Goal: Information Seeking & Learning: Understand process/instructions

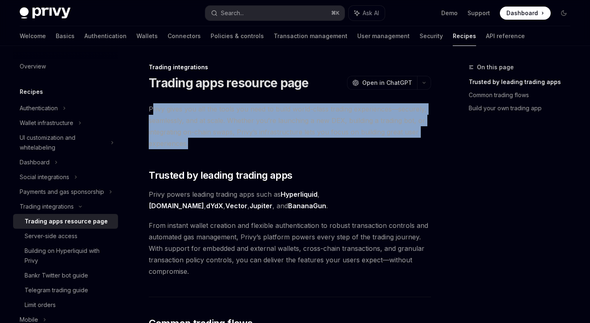
drag, startPoint x: 152, startPoint y: 107, endPoint x: 376, endPoint y: 143, distance: 226.8
click at [378, 143] on span "Privy gives you all the tools you need to build world-class trading experiences…" at bounding box center [290, 126] width 282 height 46
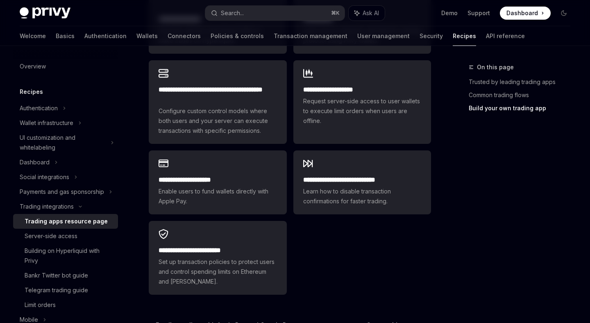
scroll to position [633, 0]
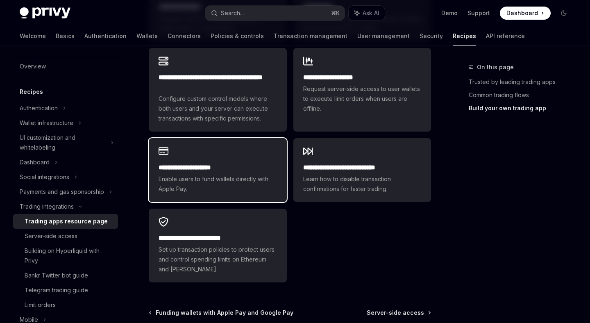
click at [218, 163] on div "**********" at bounding box center [218, 178] width 118 height 31
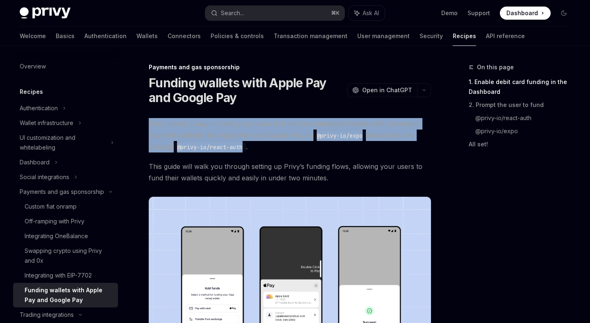
drag, startPoint x: 249, startPoint y: 149, endPoint x: 135, endPoint y: 115, distance: 119.1
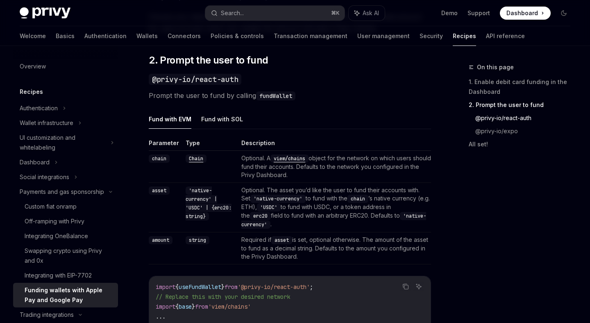
scroll to position [638, 0]
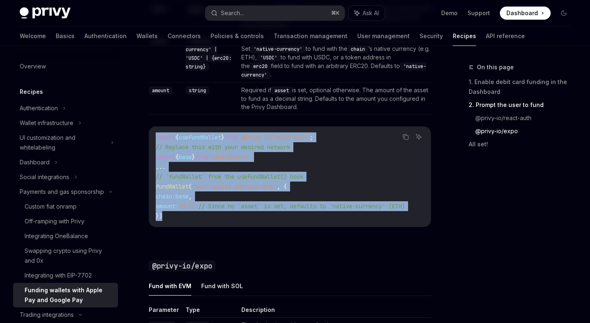
drag, startPoint x: 170, startPoint y: 214, endPoint x: 152, endPoint y: 139, distance: 77.0
click at [152, 139] on div "import { useFundWallet } from '@privy-io/react-auth' ; // Replace this with you…" at bounding box center [289, 177] width 281 height 100
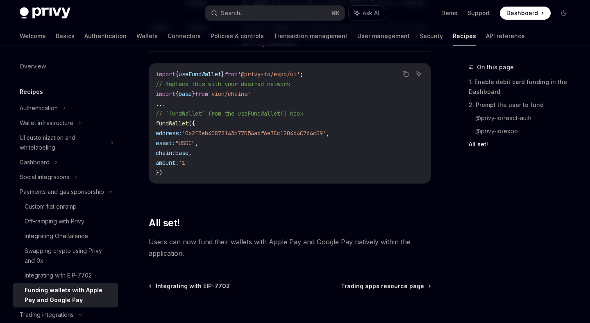
scroll to position [1094, 0]
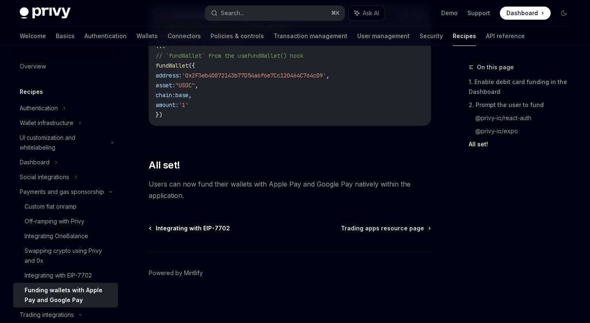
click at [158, 229] on span "Integrating with EIP-7702" at bounding box center [193, 228] width 74 height 8
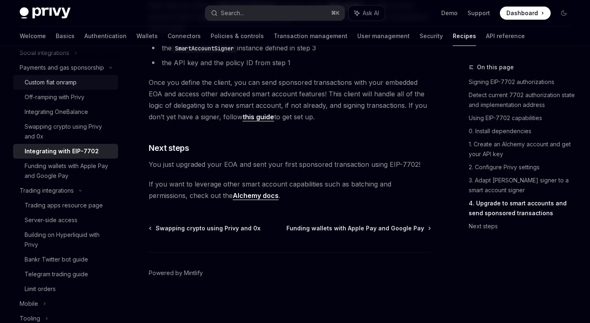
scroll to position [131, 0]
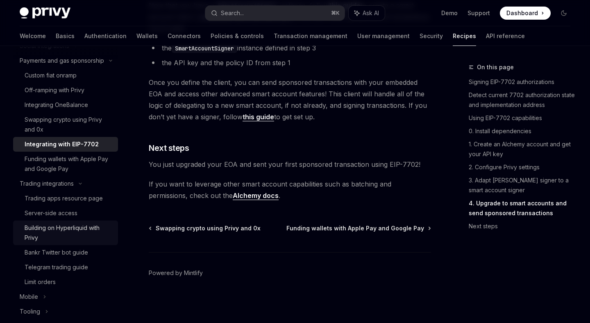
click at [101, 235] on div "Building on Hyperliquid with Privy" at bounding box center [69, 233] width 88 height 20
type textarea "*"
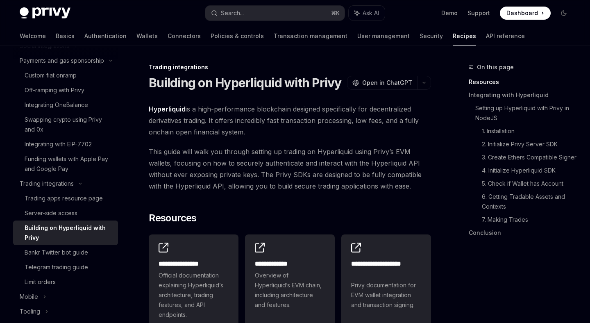
click at [199, 109] on span "Hyperliquid is a high-performance blockchain designed specifically for decentra…" at bounding box center [290, 120] width 282 height 34
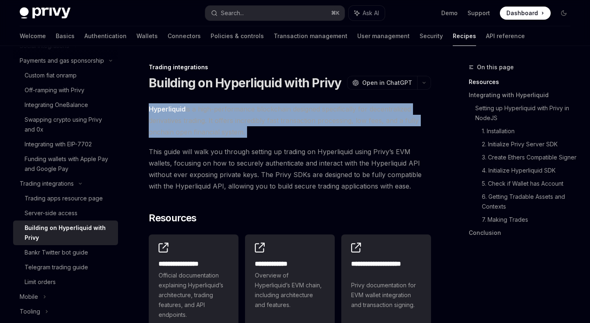
click at [202, 114] on span "Hyperliquid is a high-performance blockchain designed specifically for decentra…" at bounding box center [290, 120] width 282 height 34
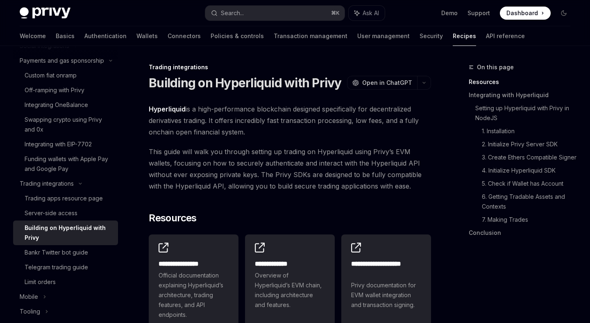
click at [202, 114] on span "Hyperliquid is a high-performance blockchain designed specifically for decentra…" at bounding box center [290, 120] width 282 height 34
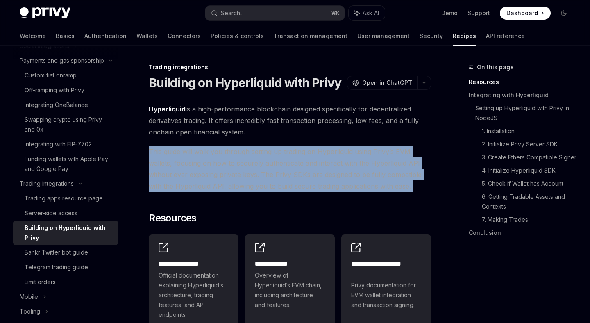
drag, startPoint x: 143, startPoint y: 152, endPoint x: 238, endPoint y: 154, distance: 95.5
click at [250, 162] on span "This guide will walk you through setting up trading on Hyperliquid using Privy’…" at bounding box center [290, 169] width 282 height 46
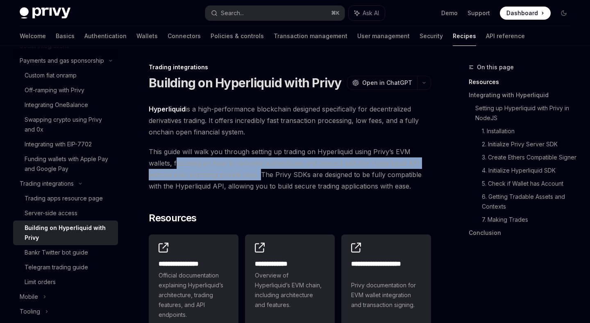
drag, startPoint x: 176, startPoint y: 163, endPoint x: 260, endPoint y: 174, distance: 84.3
click at [260, 174] on span "This guide will walk you through setting up trading on Hyperliquid using Privy’…" at bounding box center [290, 169] width 282 height 46
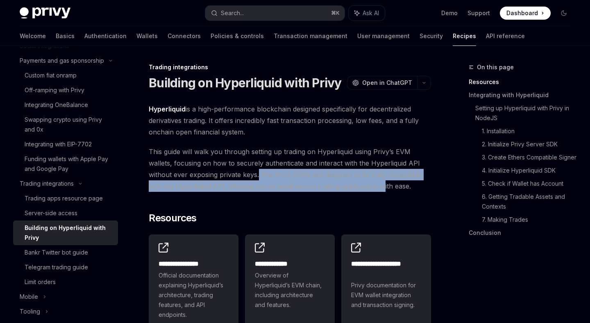
drag, startPoint x: 257, startPoint y: 174, endPoint x: 384, endPoint y: 189, distance: 127.5
click at [384, 189] on span "This guide will walk you through setting up trading on Hyperliquid using Privy’…" at bounding box center [290, 169] width 282 height 46
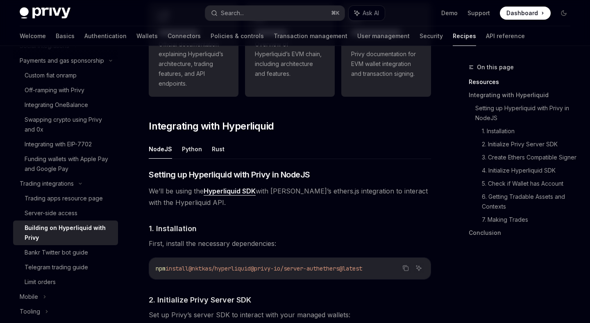
scroll to position [252, 0]
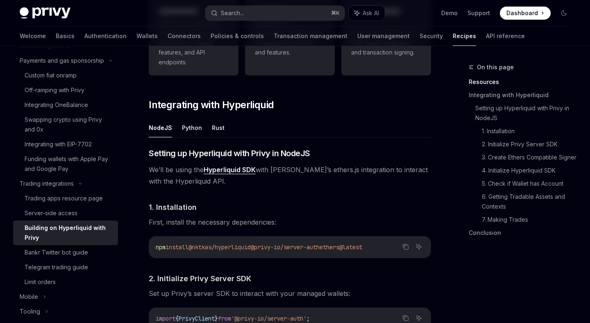
click at [303, 176] on span "We’ll be using the Hyperliquid SDK with Privy’s ethers.js integration to intera…" at bounding box center [290, 175] width 282 height 23
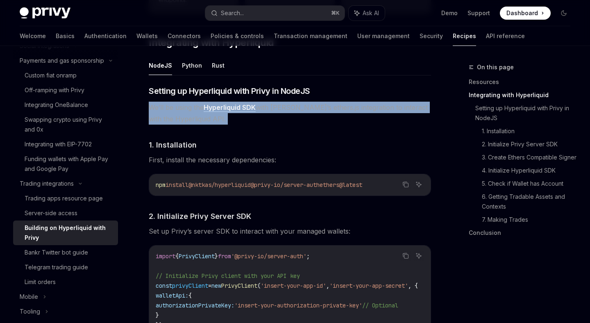
scroll to position [360, 0]
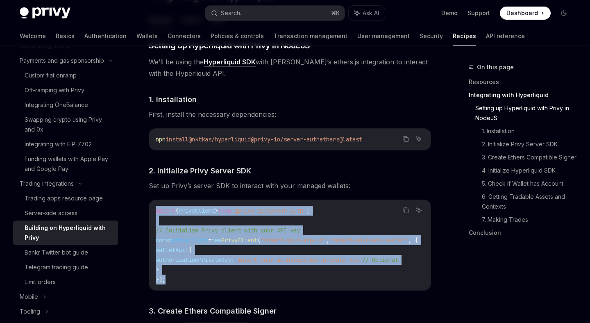
drag, startPoint x: 152, startPoint y: 212, endPoint x: 242, endPoint y: 288, distance: 118.4
click at [242, 289] on div "import { PrivyClient } from '@privy-io/server-auth' ; // Initialize Privy clien…" at bounding box center [289, 245] width 281 height 90
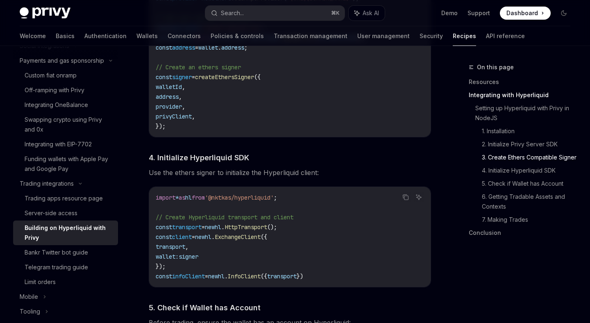
scroll to position [766, 0]
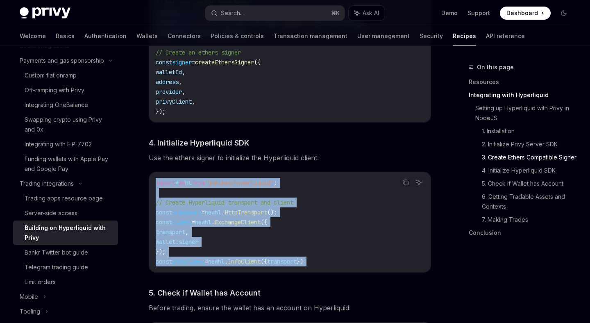
drag, startPoint x: 152, startPoint y: 186, endPoint x: 340, endPoint y: 276, distance: 207.9
click at [340, 276] on div "​ Setting up Hyperliquid with Privy in NodeJS We’ll be using the Hyperliquid SD…" at bounding box center [290, 314] width 282 height 1363
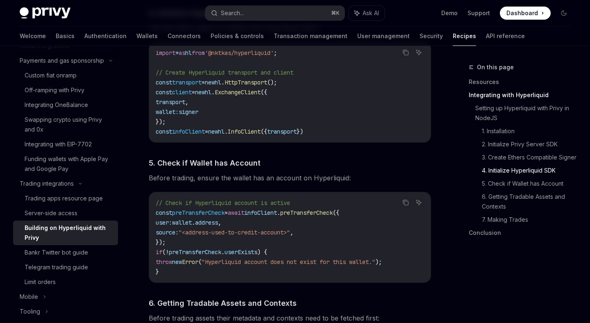
scroll to position [922, 0]
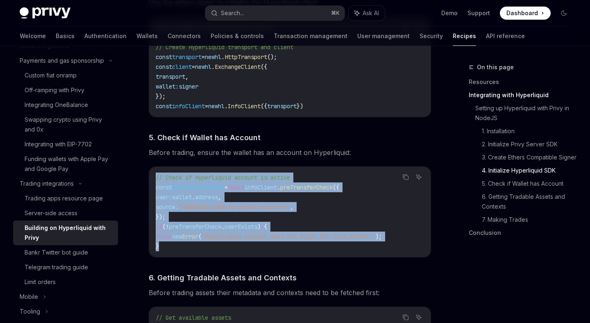
drag, startPoint x: 174, startPoint y: 254, endPoint x: 145, endPoint y: 173, distance: 85.9
click at [145, 173] on div "**********" at bounding box center [212, 129] width 439 height 1977
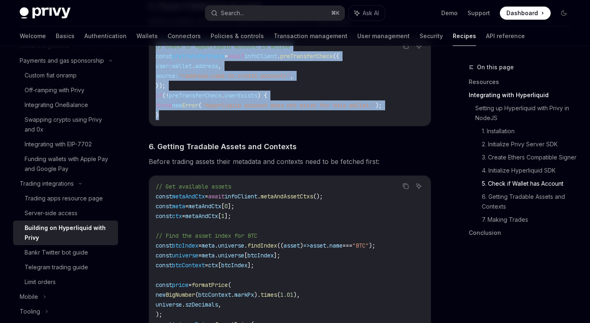
scroll to position [1054, 0]
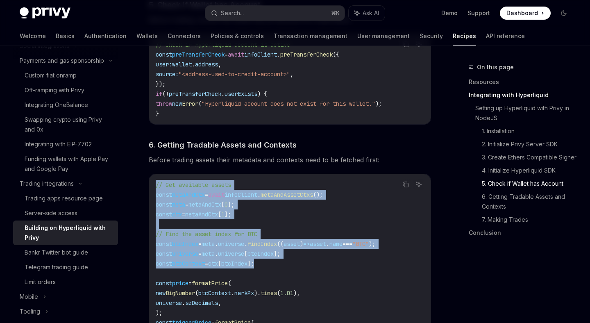
drag, startPoint x: 147, startPoint y: 180, endPoint x: 279, endPoint y: 271, distance: 160.2
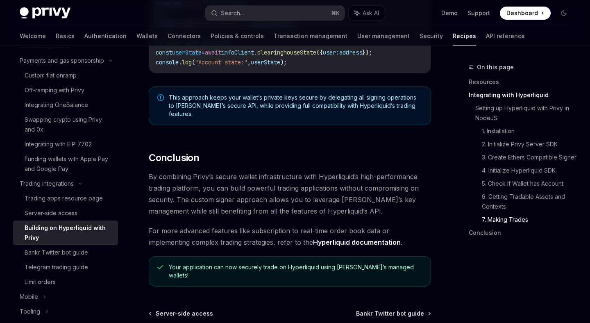
scroll to position [1644, 0]
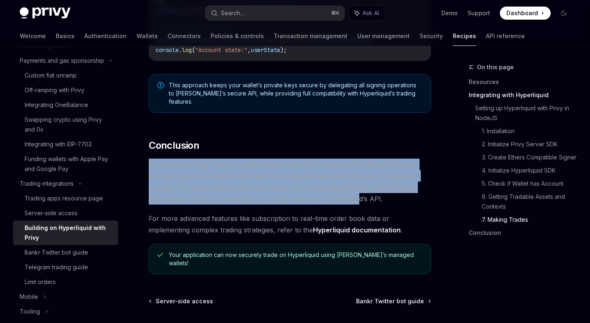
drag, startPoint x: 149, startPoint y: 160, endPoint x: 403, endPoint y: 206, distance: 258.4
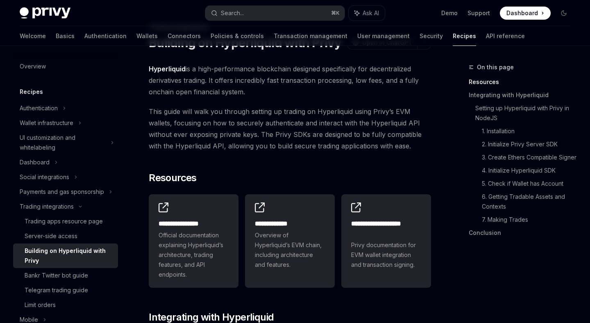
scroll to position [43, 0]
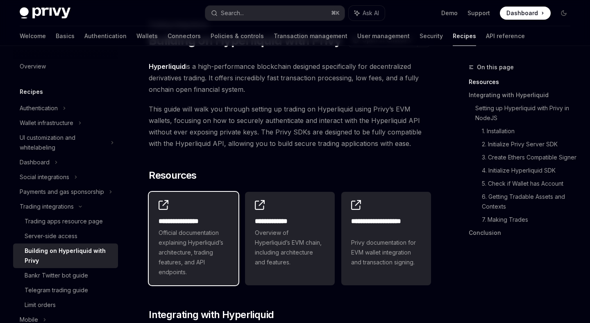
click at [222, 252] on span "Official documentation explaining Hyperliquid’s architecture, trading features,…" at bounding box center [194, 252] width 70 height 49
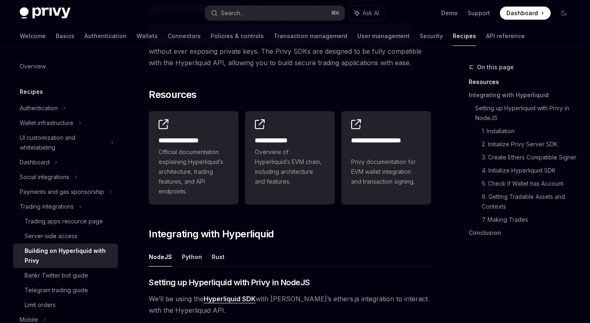
scroll to position [131, 0]
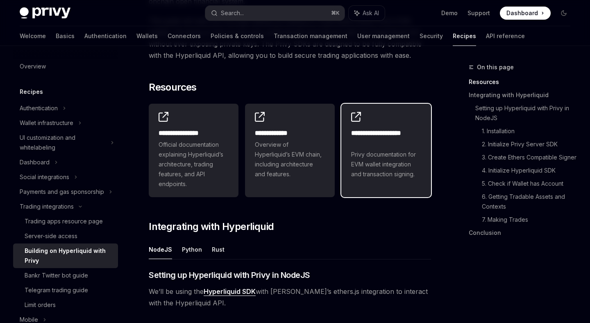
click at [403, 188] on link "**********" at bounding box center [386, 150] width 90 height 93
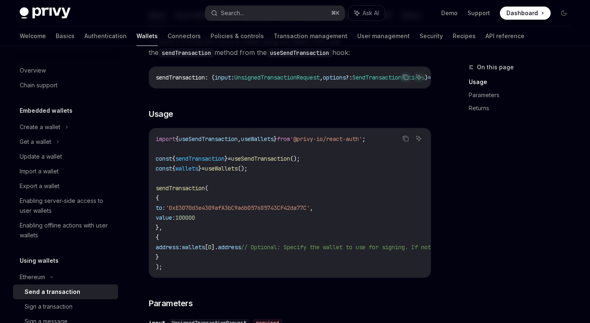
scroll to position [141, 0]
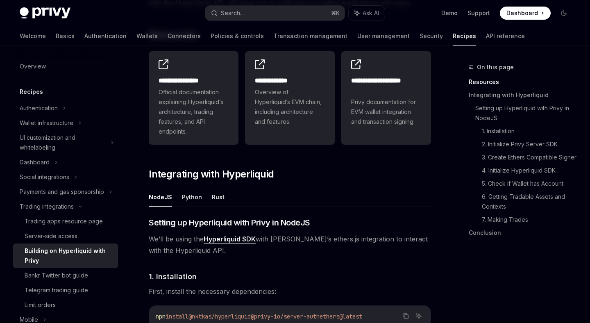
scroll to position [233, 0]
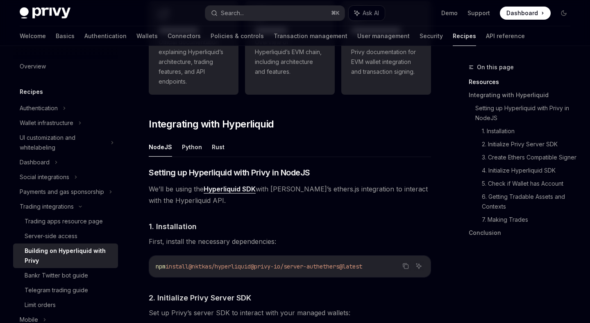
click at [220, 189] on link "Hyperliquid SDK" at bounding box center [230, 189] width 52 height 9
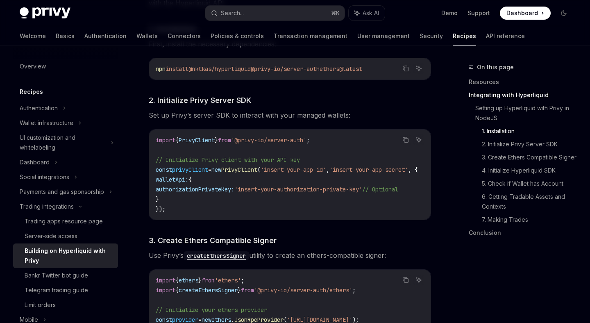
scroll to position [437, 0]
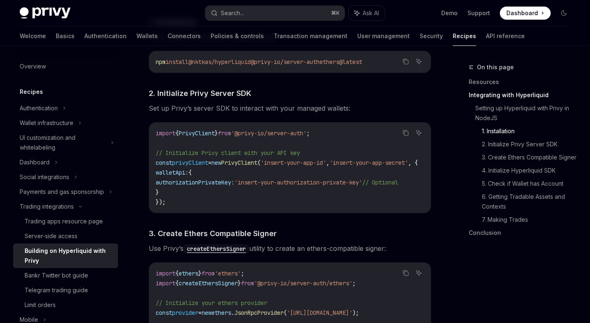
click at [298, 253] on span "Use [PERSON_NAME]’s createEthersSigner utility to create an ethers-compatible s…" at bounding box center [290, 247] width 282 height 11
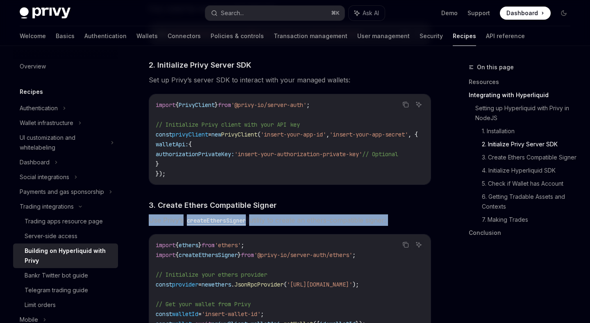
scroll to position [469, 0]
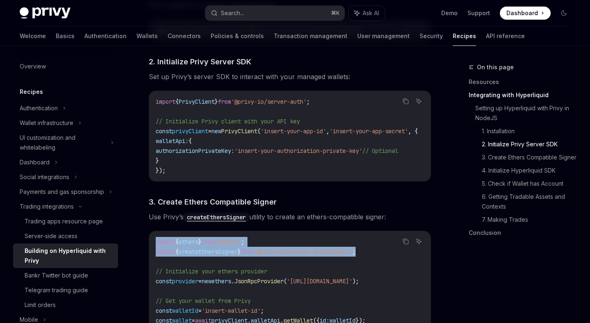
drag, startPoint x: 154, startPoint y: 244, endPoint x: 394, endPoint y: 254, distance: 239.8
click at [394, 254] on div "import { ethers } from 'ethers' ; import { createEthersSigner } from '@privy-io…" at bounding box center [289, 325] width 281 height 188
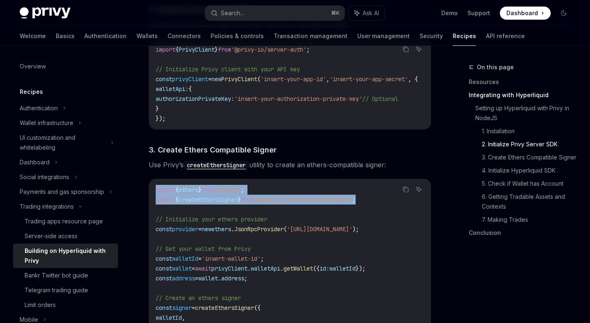
scroll to position [525, 0]
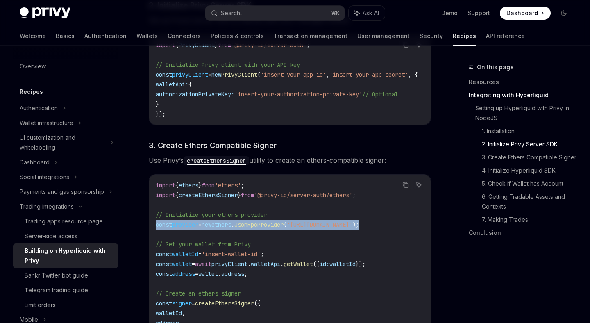
drag, startPoint x: 155, startPoint y: 229, endPoint x: 408, endPoint y: 227, distance: 252.7
click at [408, 227] on div "import { ethers } from 'ethers' ; import { createEthersSigner } from '@privy-io…" at bounding box center [289, 268] width 281 height 188
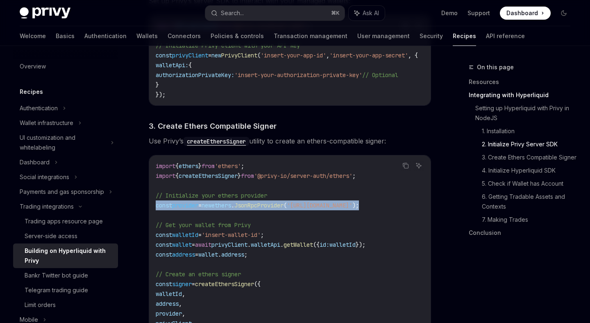
scroll to position [546, 0]
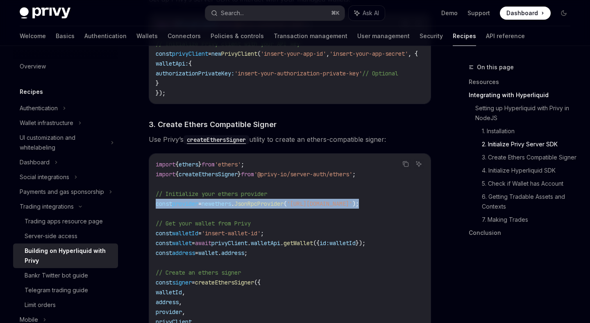
click at [408, 227] on code "import { ethers } from 'ethers' ; import { createEthersSigner } from '@privy-io…" at bounding box center [290, 247] width 268 height 177
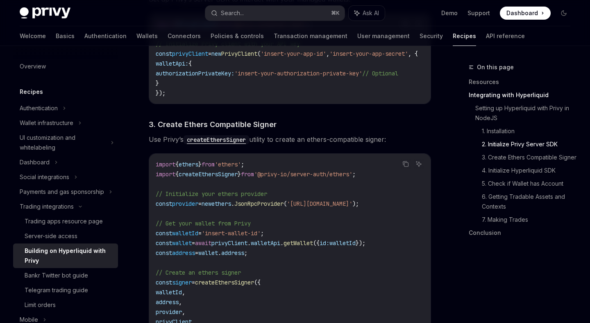
click at [246, 225] on span "// Get your wallet from Privy" at bounding box center [203, 223] width 95 height 7
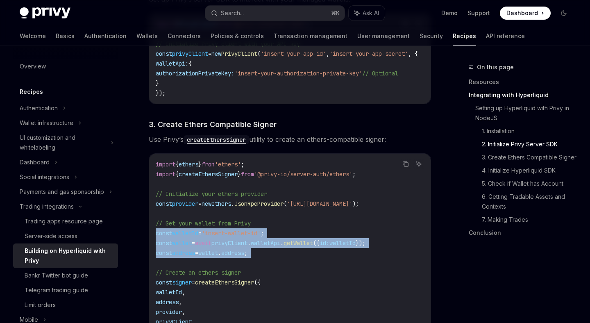
drag, startPoint x: 154, startPoint y: 239, endPoint x: 383, endPoint y: 258, distance: 230.2
click at [383, 258] on div "import { ethers } from 'ethers' ; import { createEthersSigner } from '@privy-io…" at bounding box center [289, 248] width 281 height 188
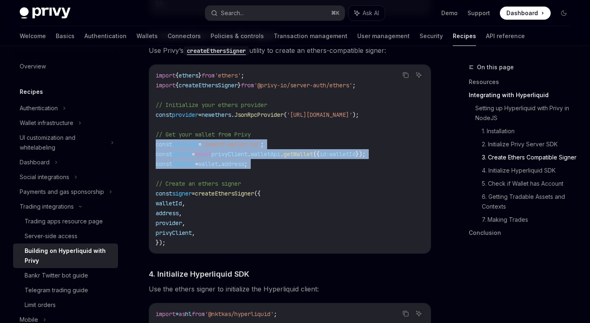
scroll to position [636, 0]
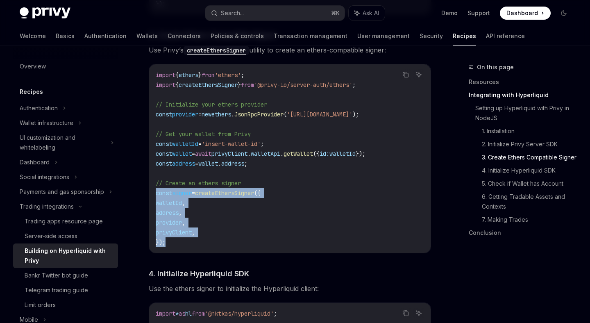
drag, startPoint x: 154, startPoint y: 193, endPoint x: 336, endPoint y: 250, distance: 190.9
click at [336, 250] on div "import { ethers } from 'ethers' ; import { createEthersSigner } from '@privy-io…" at bounding box center [289, 158] width 281 height 188
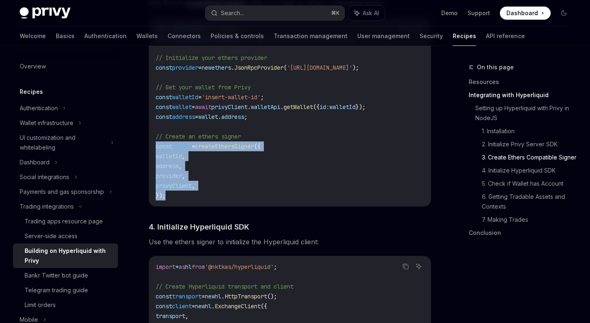
scroll to position [698, 0]
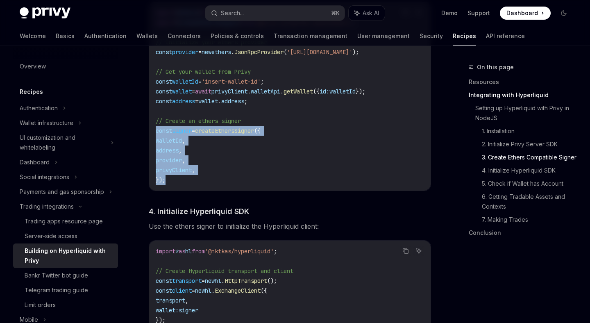
click at [173, 229] on span "Use the ethers signer to initialize the Hyperliquid client:" at bounding box center [290, 225] width 282 height 11
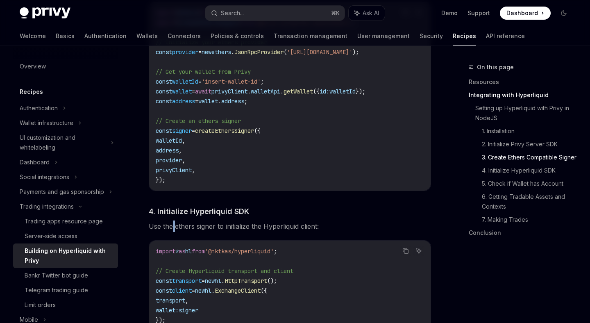
click at [173, 229] on span "Use the ethers signer to initialize the Hyperliquid client:" at bounding box center [290, 225] width 282 height 11
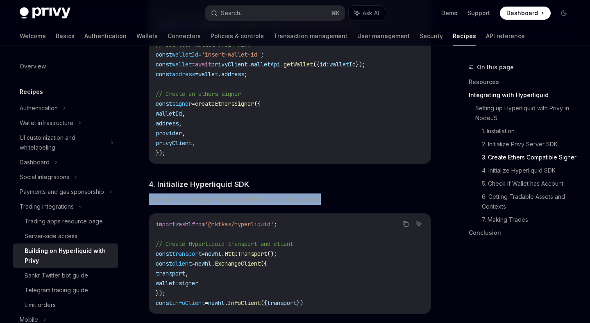
scroll to position [740, 0]
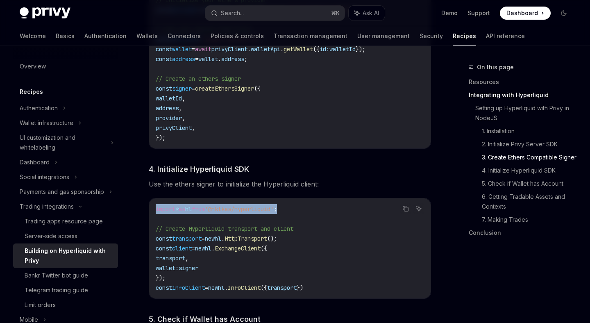
drag, startPoint x: 156, startPoint y: 208, endPoint x: 315, endPoint y: 213, distance: 158.6
click at [315, 213] on code "import * as hl from '@nktkas/hyperliquid' ; // Create Hyperliquid transport and…" at bounding box center [290, 248] width 268 height 88
click at [308, 226] on code "import * as hl from '@nktkas/hyperliquid' ; // Create Hyperliquid transport and…" at bounding box center [290, 248] width 268 height 88
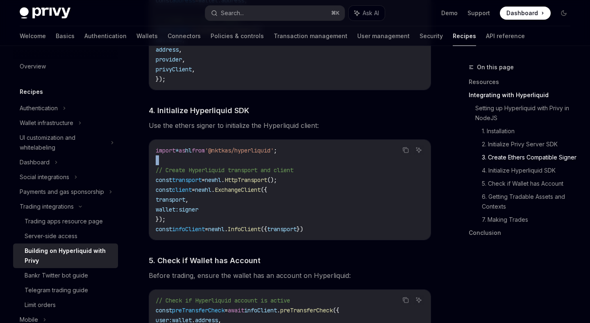
scroll to position [812, 0]
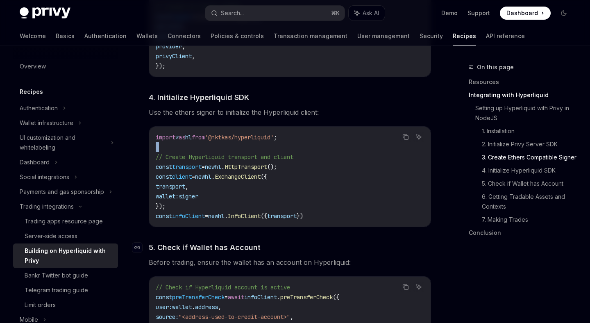
click at [265, 251] on h4 "​ 5. Check if Wallet has Account" at bounding box center [290, 247] width 282 height 11
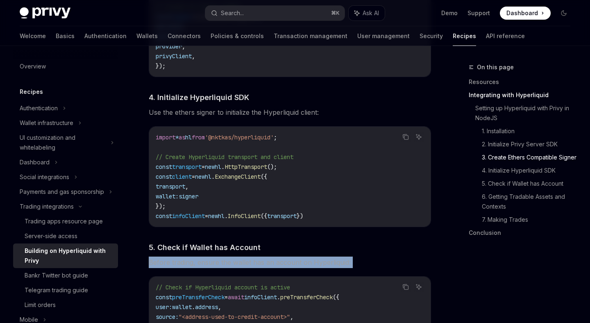
drag, startPoint x: 149, startPoint y: 265, endPoint x: 260, endPoint y: 264, distance: 110.2
click at [260, 264] on span "Before trading, ensure the wallet has an account on Hyperliquid:" at bounding box center [290, 261] width 282 height 11
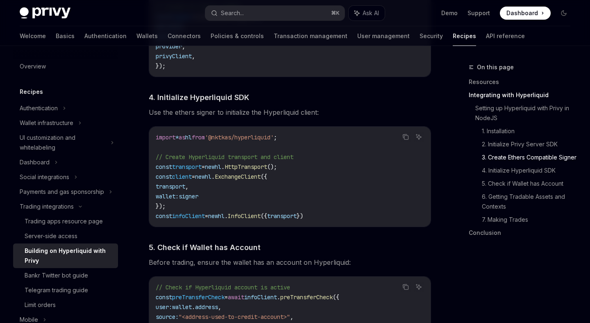
click at [260, 264] on span "Before trading, ensure the wallet has an account on Hyperliquid:" at bounding box center [290, 261] width 282 height 11
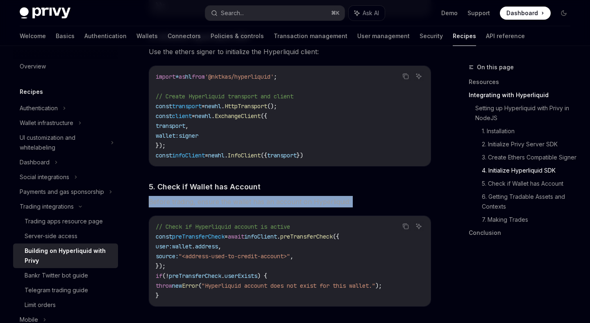
scroll to position [879, 0]
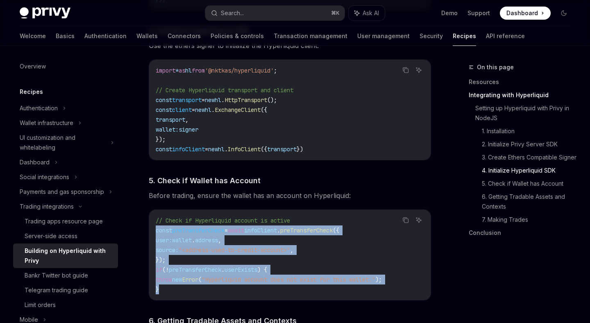
drag, startPoint x: 156, startPoint y: 233, endPoint x: 399, endPoint y: 303, distance: 253.1
click at [399, 300] on div "// Check if Hyperliquid account is active const preTransferCheck = await infoCl…" at bounding box center [289, 255] width 281 height 90
drag, startPoint x: 181, startPoint y: 293, endPoint x: 153, endPoint y: 227, distance: 71.6
click at [153, 228] on div "// Check if Hyperliquid account is active const preTransferCheck = await infoCl…" at bounding box center [289, 255] width 281 height 90
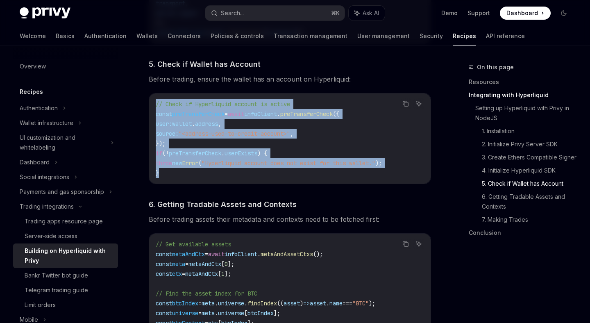
scroll to position [1014, 0]
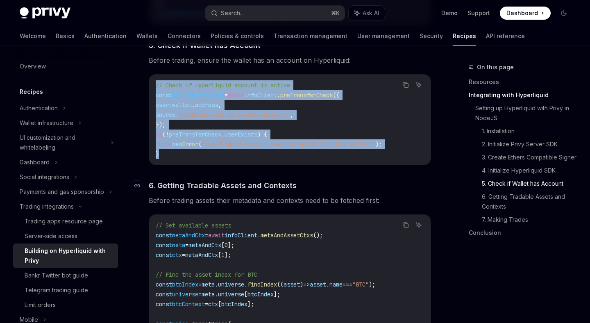
click at [163, 185] on span "6. Getting Tradable Assets and Contexts" at bounding box center [223, 185] width 148 height 11
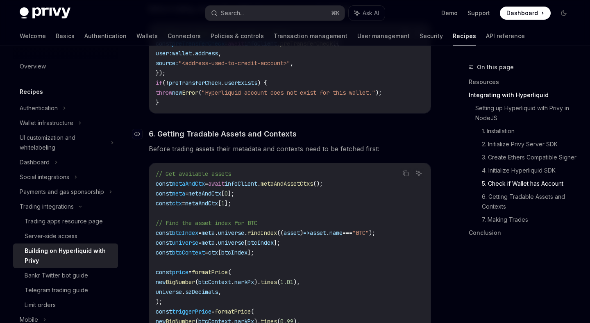
click at [163, 177] on span "// Get available assets" at bounding box center [193, 173] width 75 height 7
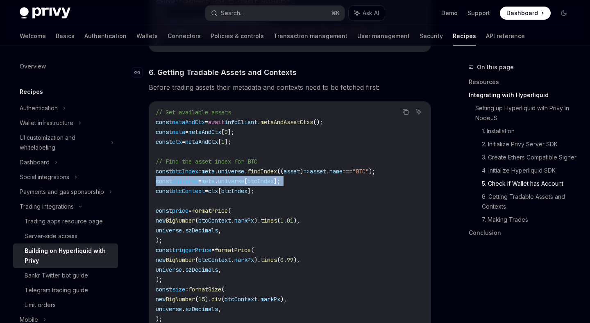
click at [163, 185] on span "const" at bounding box center [164, 180] width 16 height 7
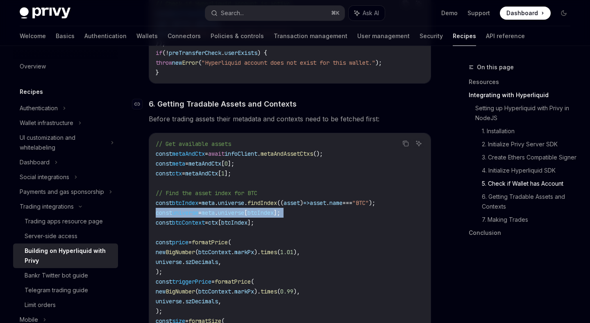
scroll to position [1094, 0]
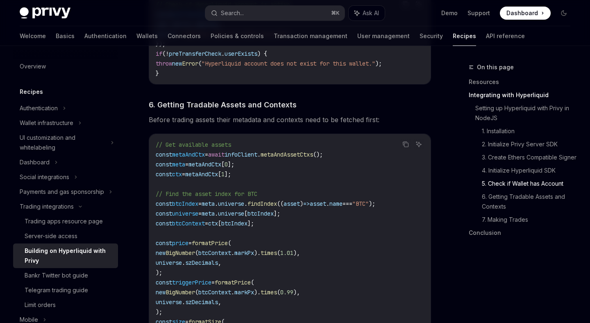
click at [186, 137] on div "// Get available assets const metaAndCtx = await infoClient . metaAndAssetCtxs …" at bounding box center [289, 248] width 281 height 228
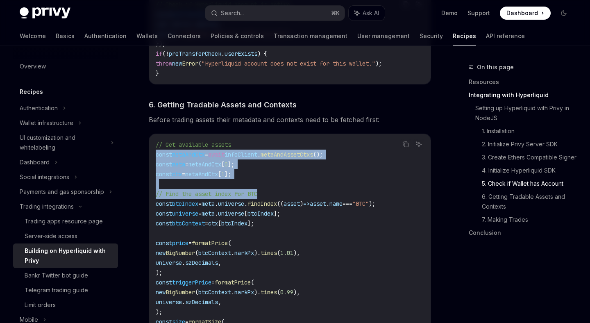
drag, startPoint x: 152, startPoint y: 156, endPoint x: 288, endPoint y: 193, distance: 140.9
click at [288, 193] on div "// Get available assets const metaAndCtx = await infoClient . metaAndAssetCtxs …" at bounding box center [289, 248] width 281 height 228
click at [288, 193] on code "// Get available assets const metaAndCtx = await infoClient . metaAndAssetCtxs …" at bounding box center [290, 248] width 268 height 216
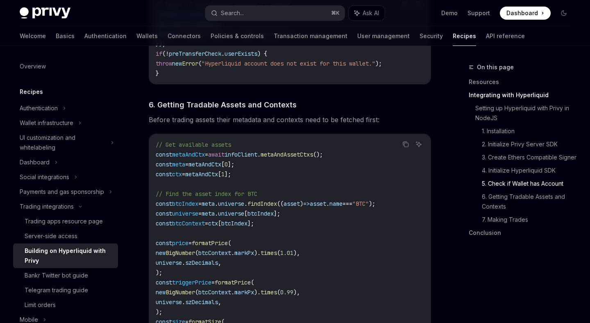
click at [288, 193] on code "// Get available assets const metaAndCtx = await infoClient . metaAndAssetCtxs …" at bounding box center [290, 248] width 268 height 216
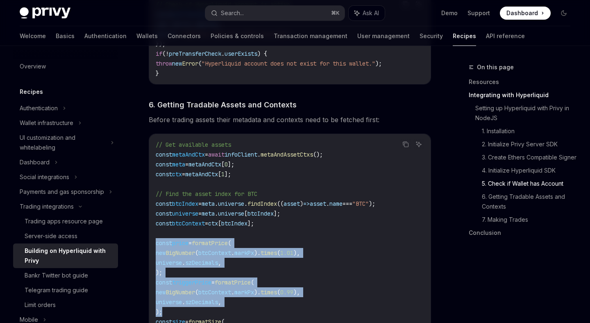
drag, startPoint x: 156, startPoint y: 248, endPoint x: 243, endPoint y: 317, distance: 111.9
click at [243, 317] on code "// Get available assets const metaAndCtx = await infoClient . metaAndAssetCtxs …" at bounding box center [290, 248] width 268 height 216
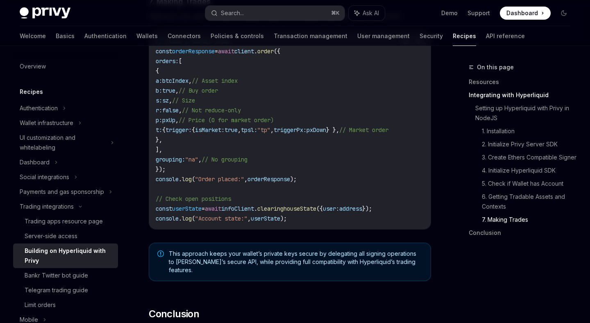
scroll to position [1527, 0]
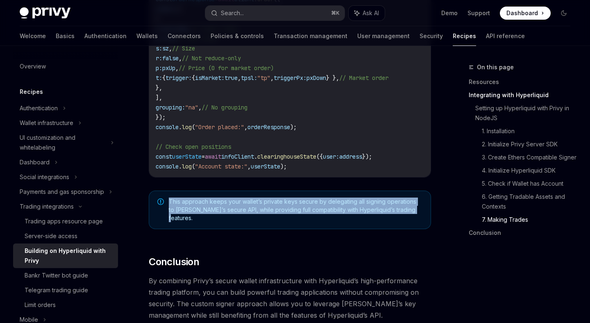
drag, startPoint x: 168, startPoint y: 205, endPoint x: 399, endPoint y: 229, distance: 232.2
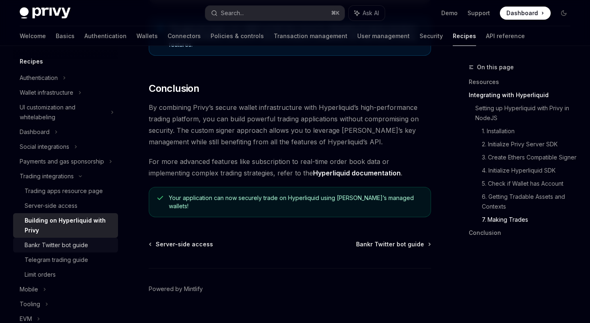
scroll to position [40, 0]
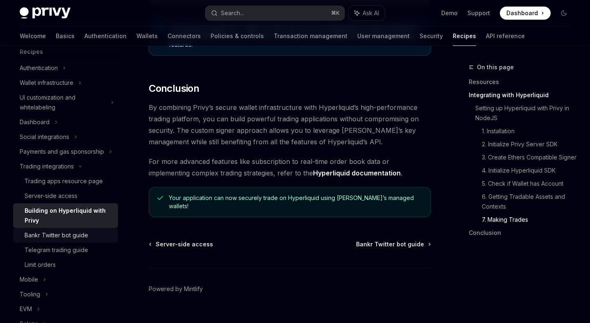
click at [63, 274] on div "Mobile" at bounding box center [65, 279] width 105 height 15
type textarea "*"
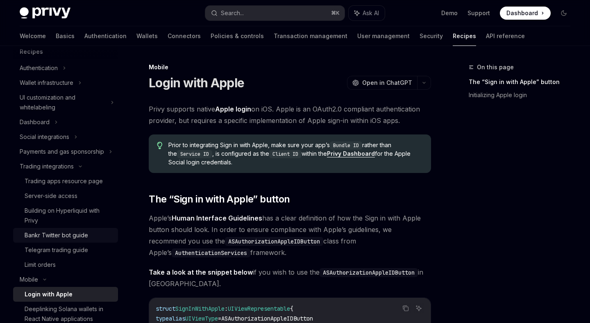
click at [63, 274] on div "Mobile" at bounding box center [65, 279] width 105 height 15
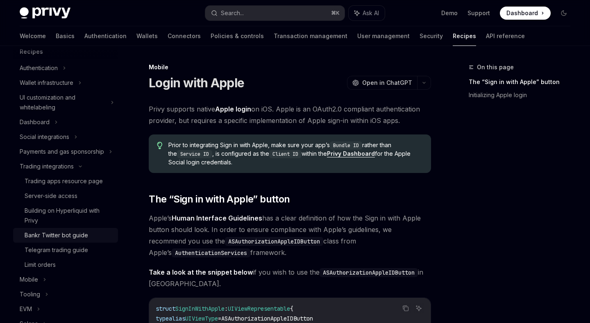
click at [63, 274] on div "Mobile" at bounding box center [65, 279] width 105 height 15
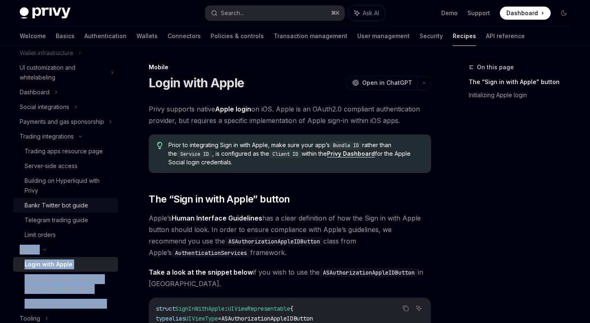
scroll to position [82, 0]
